Goal: Obtain resource: Download file/media

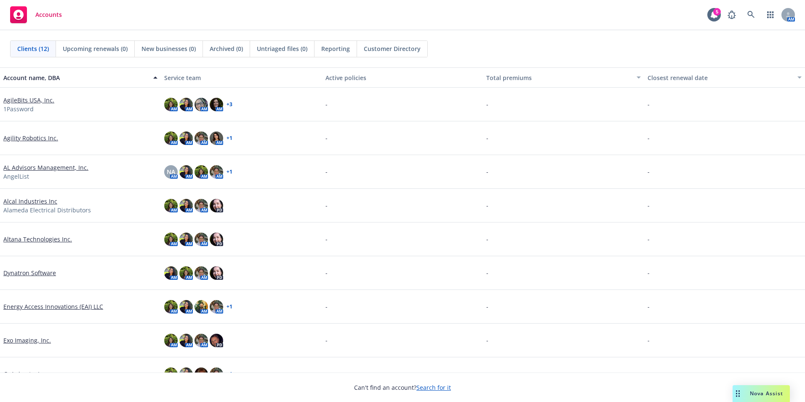
click at [31, 96] on link "AgileBits USA, Inc." at bounding box center [28, 100] width 51 height 9
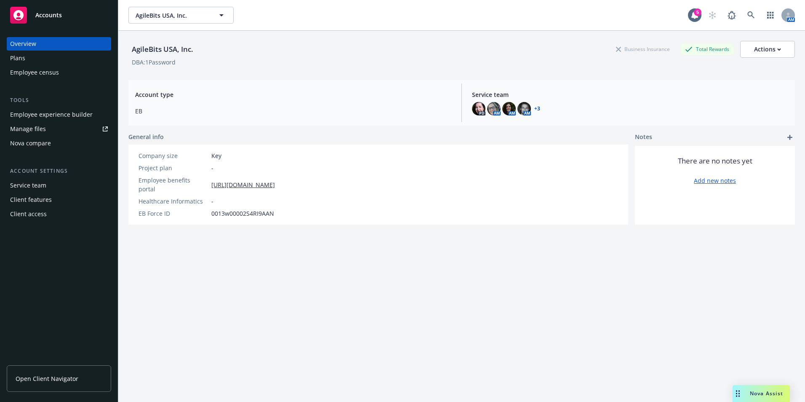
click at [49, 113] on div "Employee experience builder" at bounding box center [51, 114] width 82 height 13
drag, startPoint x: 39, startPoint y: 59, endPoint x: 37, endPoint y: 65, distance: 6.1
click at [39, 59] on div "Plans" at bounding box center [59, 57] width 98 height 13
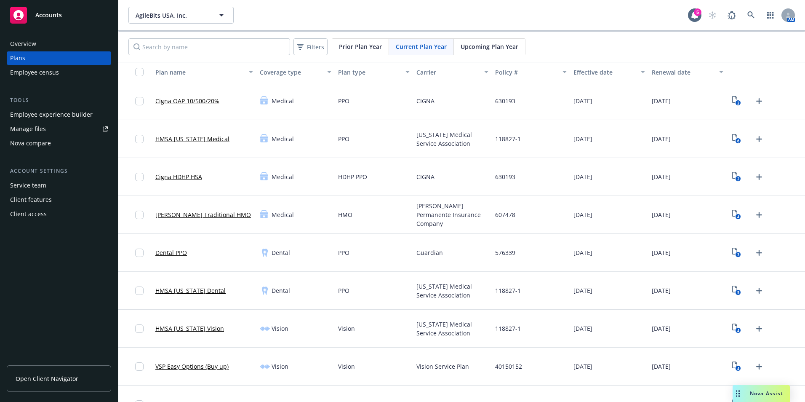
click at [358, 47] on span "Prior Plan Year" at bounding box center [360, 46] width 43 height 9
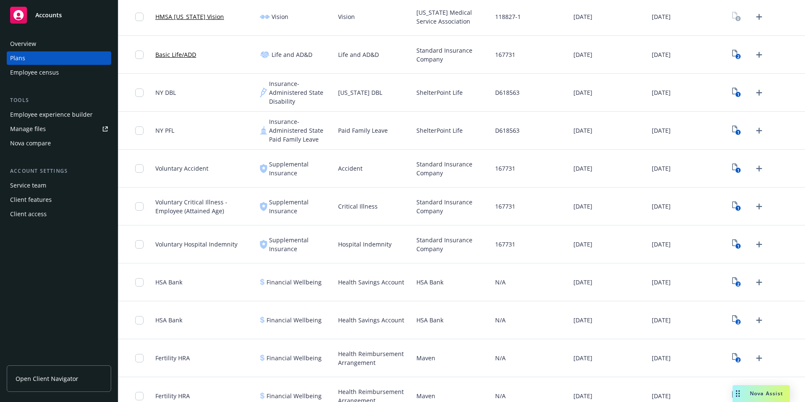
scroll to position [547, 0]
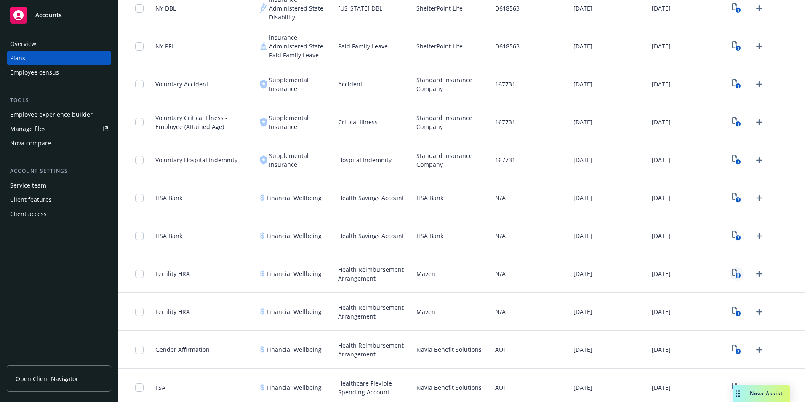
click at [734, 269] on icon "2" at bounding box center [736, 274] width 9 height 10
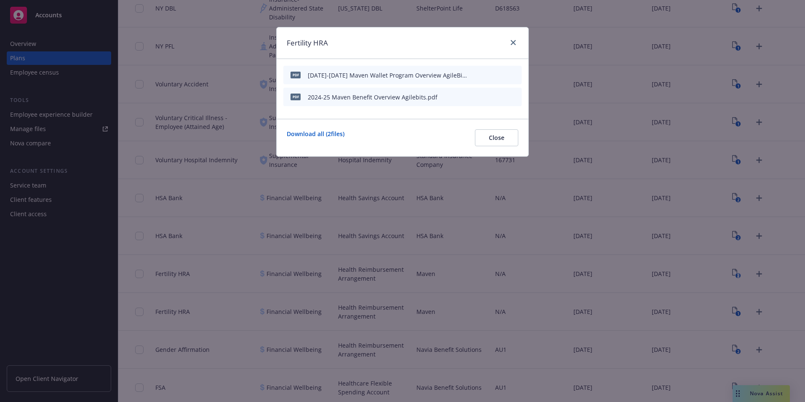
click at [484, 73] on icon "download file" at bounding box center [486, 74] width 7 height 7
click at [500, 97] on icon "preview file" at bounding box center [500, 96] width 8 height 6
click at [499, 73] on icon "preview file" at bounding box center [500, 75] width 8 height 6
click at [473, 75] on icon "button" at bounding box center [473, 74] width 5 height 5
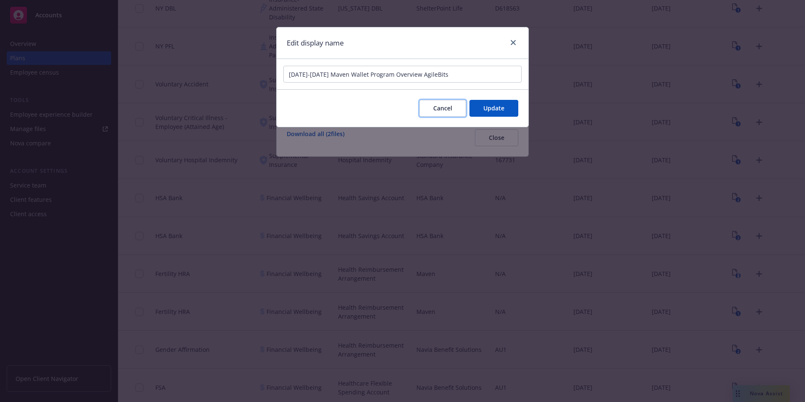
drag, startPoint x: 444, startPoint y: 107, endPoint x: 508, endPoint y: 96, distance: 64.9
click at [445, 107] on span "Cancel" at bounding box center [442, 108] width 19 height 8
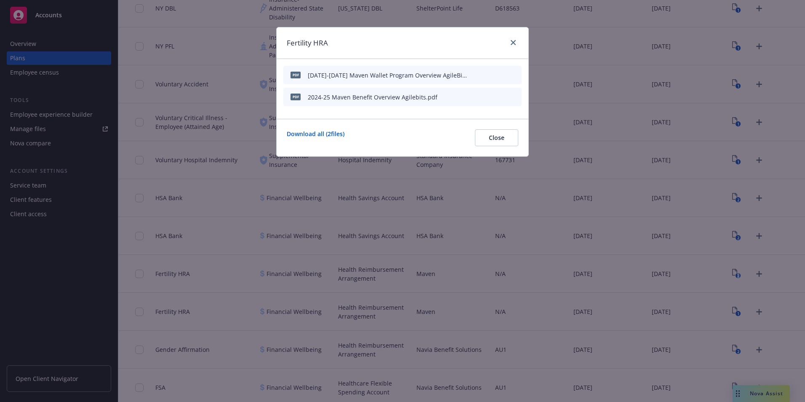
click at [486, 75] on icon "download file" at bounding box center [486, 73] width 5 height 5
click at [512, 37] on link "close" at bounding box center [513, 42] width 10 height 10
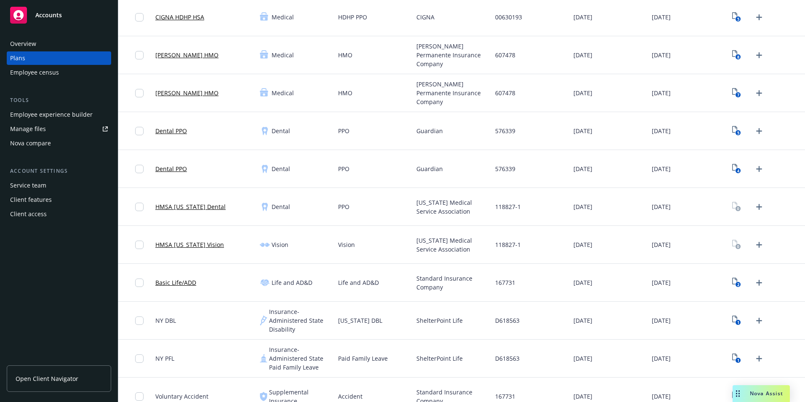
scroll to position [168, 0]
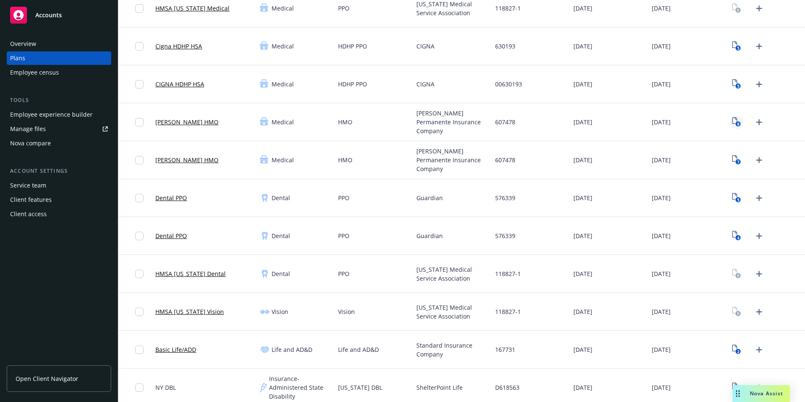
click at [732, 125] on icon "8" at bounding box center [736, 122] width 9 height 10
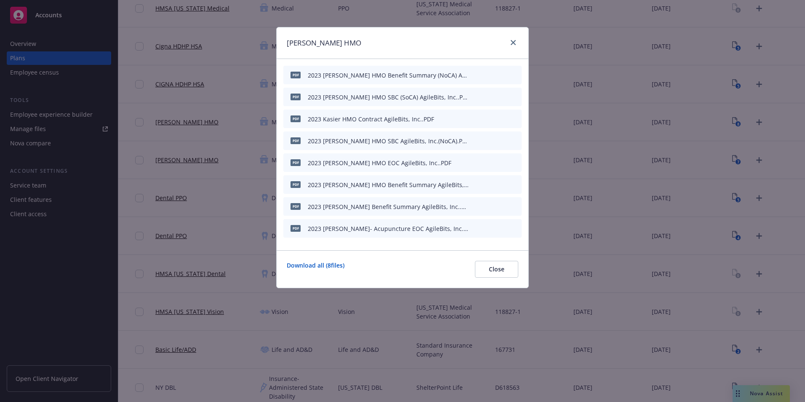
click at [500, 160] on icon "preview file" at bounding box center [500, 162] width 8 height 6
